Goal: Task Accomplishment & Management: Manage account settings

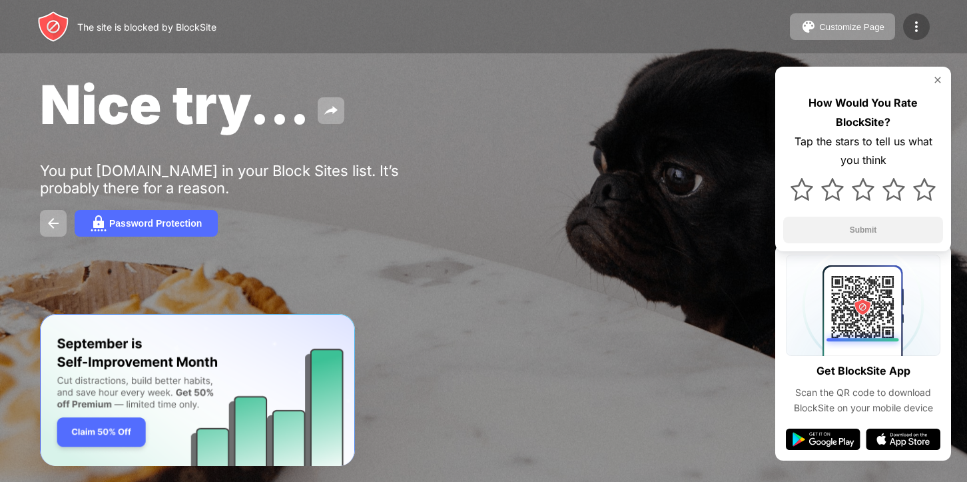
click at [915, 31] on img at bounding box center [917, 27] width 16 height 16
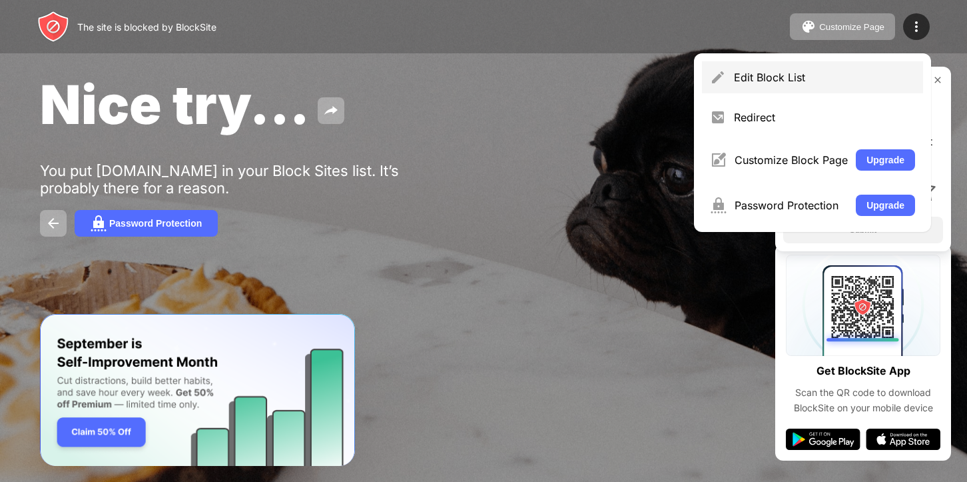
click at [729, 85] on div "Edit Block List" at bounding box center [812, 77] width 221 height 32
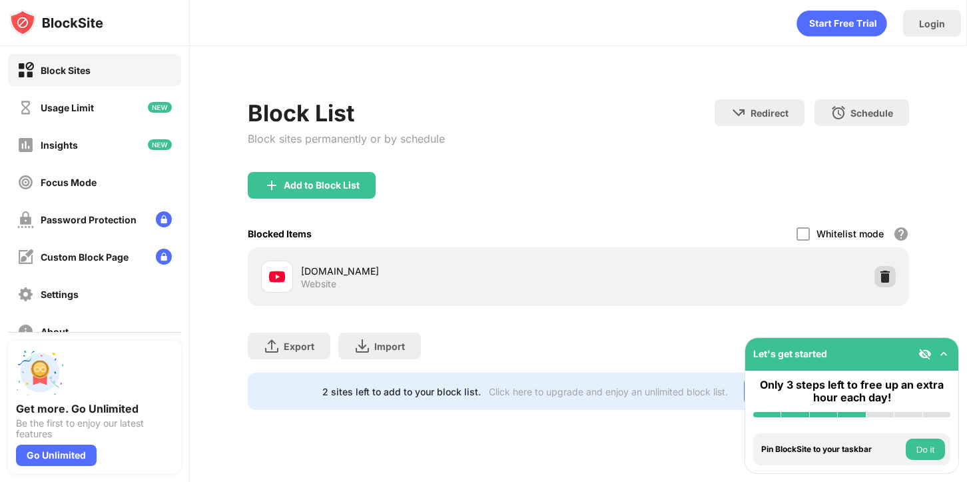
click at [893, 277] on div at bounding box center [885, 276] width 21 height 21
